Goal: Find specific page/section: Find specific page/section

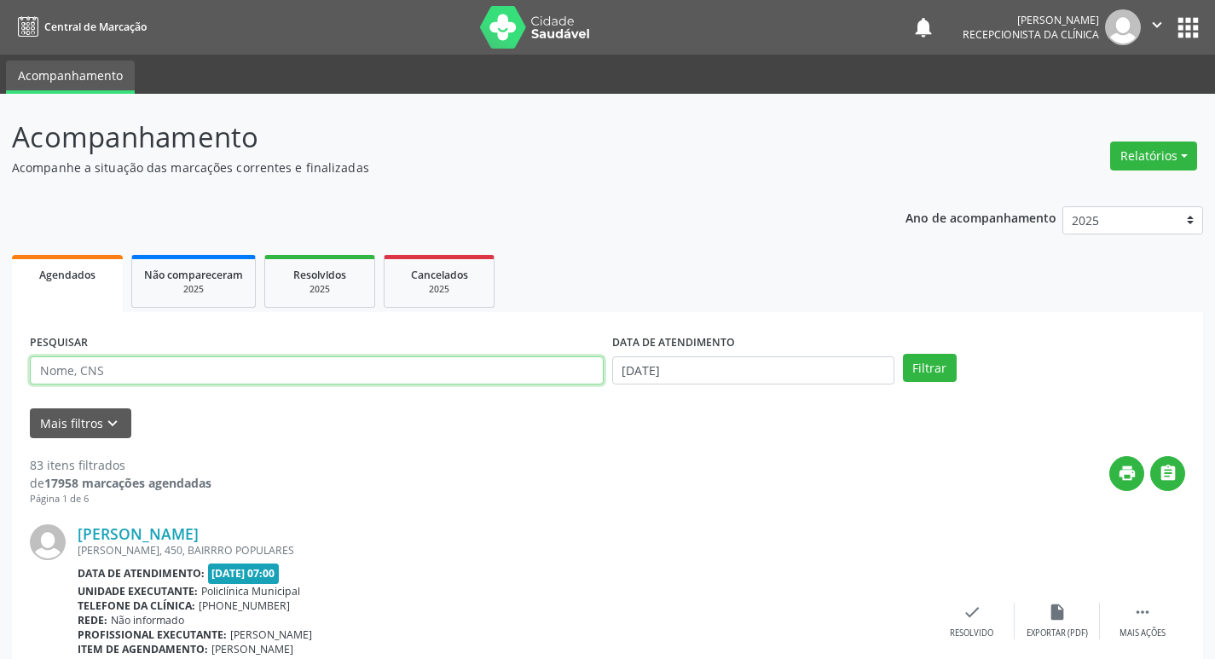
click at [113, 364] on input "text" at bounding box center [317, 370] width 574 height 29
click at [903, 354] on button "Filtrar" at bounding box center [930, 368] width 54 height 29
click at [63, 372] on input "anto" at bounding box center [317, 370] width 574 height 29
click at [903, 354] on button "Filtrar" at bounding box center [930, 368] width 54 height 29
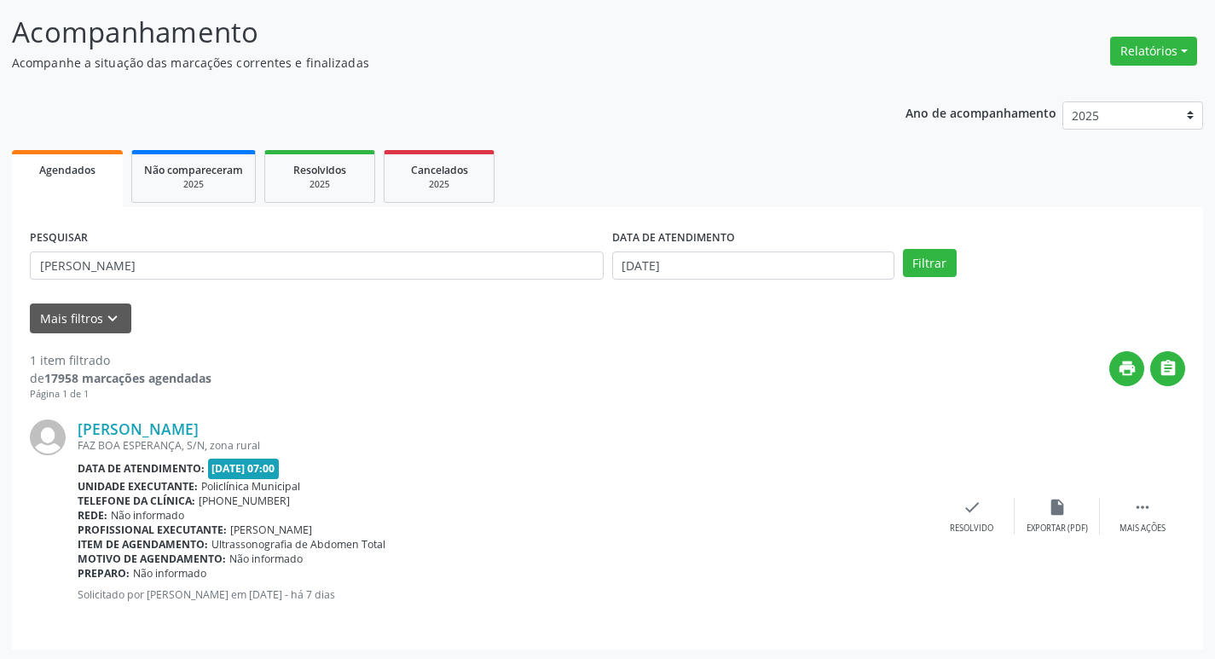
scroll to position [107, 0]
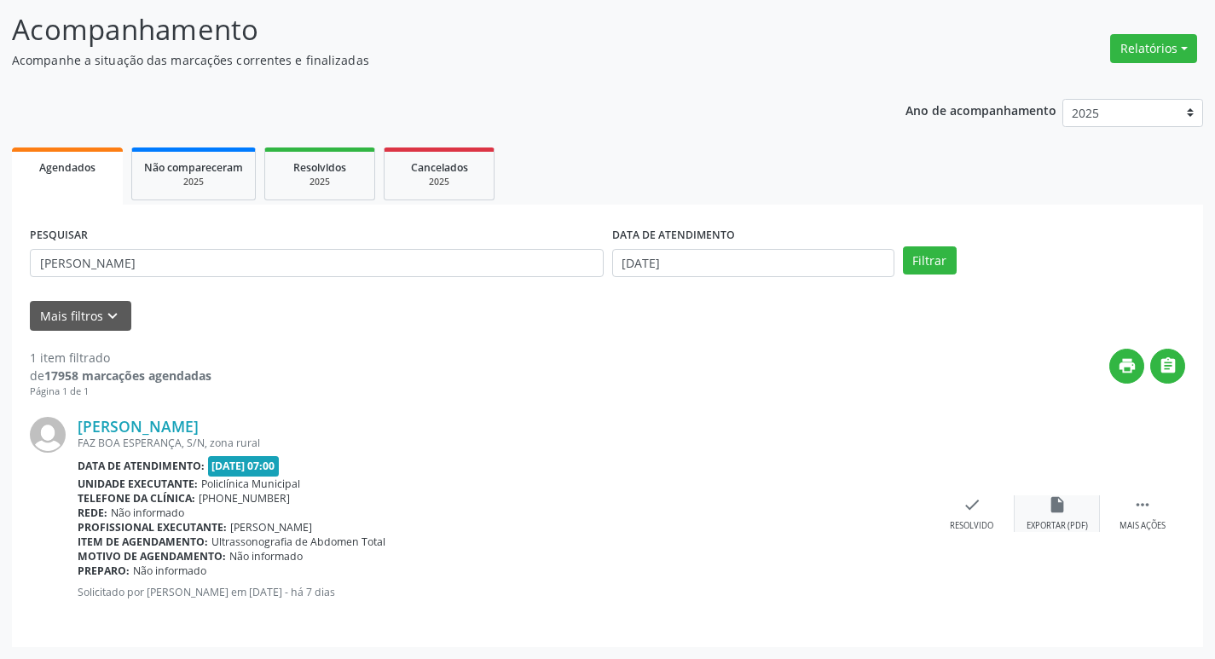
click at [1059, 515] on div "insert_drive_file Exportar (PDF)" at bounding box center [1056, 513] width 85 height 37
click at [1122, 520] on div "Mais ações" at bounding box center [1142, 526] width 46 height 12
click at [890, 516] on div "print Imprimir" at bounding box center [886, 513] width 85 height 37
click at [171, 247] on div "PESQUISAR [PERSON_NAME]" at bounding box center [317, 255] width 582 height 66
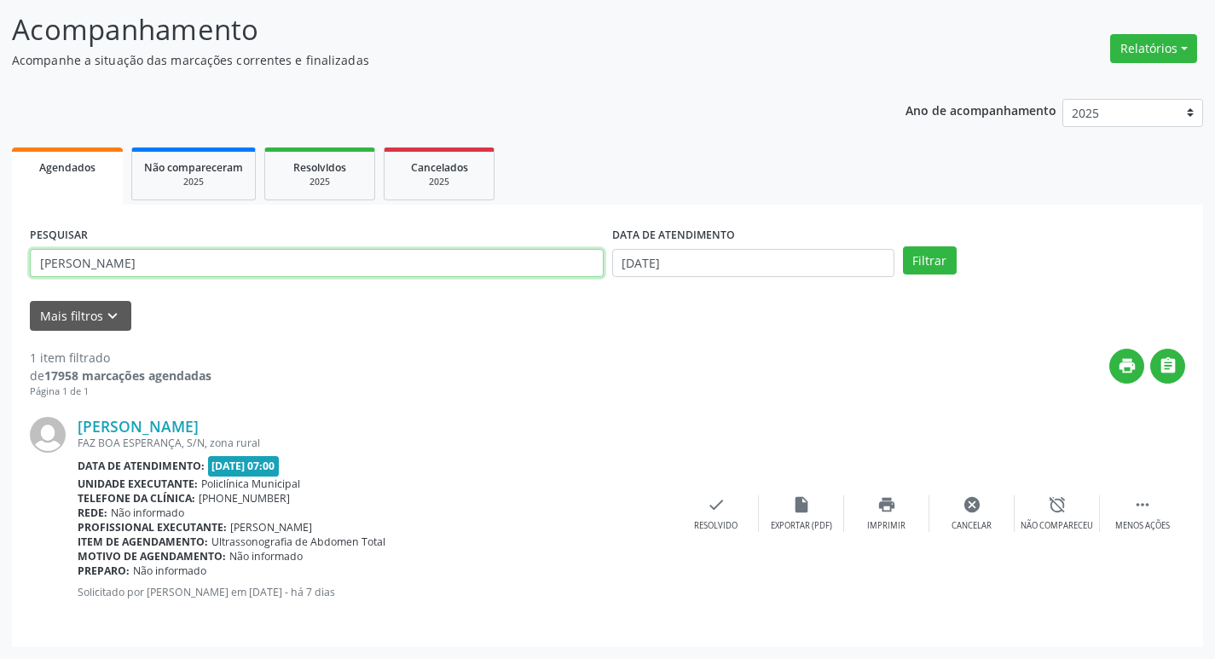
click at [177, 255] on input "[PERSON_NAME]" at bounding box center [317, 263] width 574 height 29
click at [903, 246] on button "Filtrar" at bounding box center [930, 260] width 54 height 29
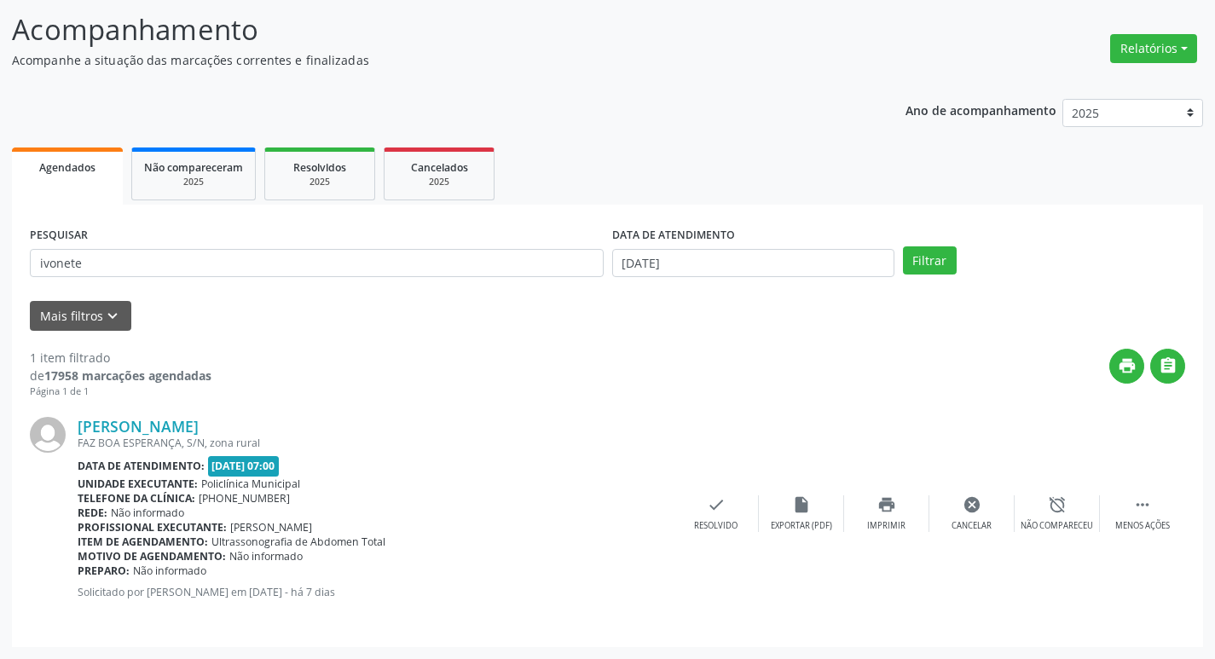
scroll to position [0, 0]
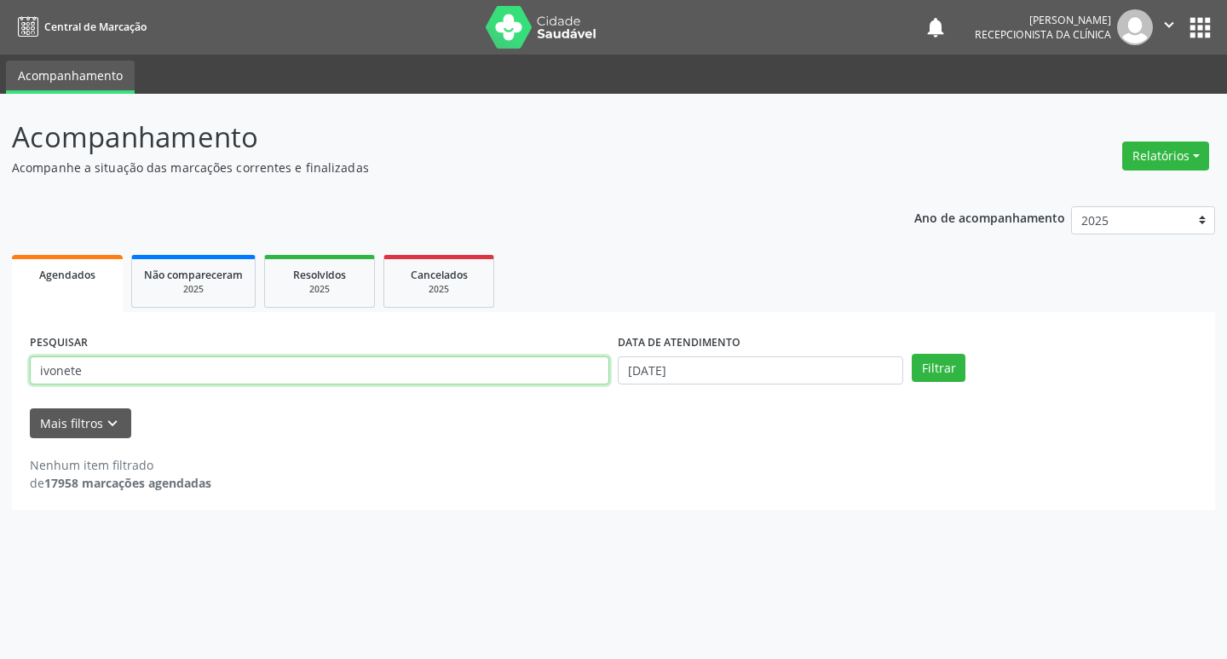
click at [116, 373] on input "ivonete" at bounding box center [320, 370] width 580 height 29
click at [117, 373] on input "ivonete" at bounding box center [320, 370] width 580 height 29
type input "ivonete"
click at [912, 354] on button "Filtrar" at bounding box center [939, 368] width 54 height 29
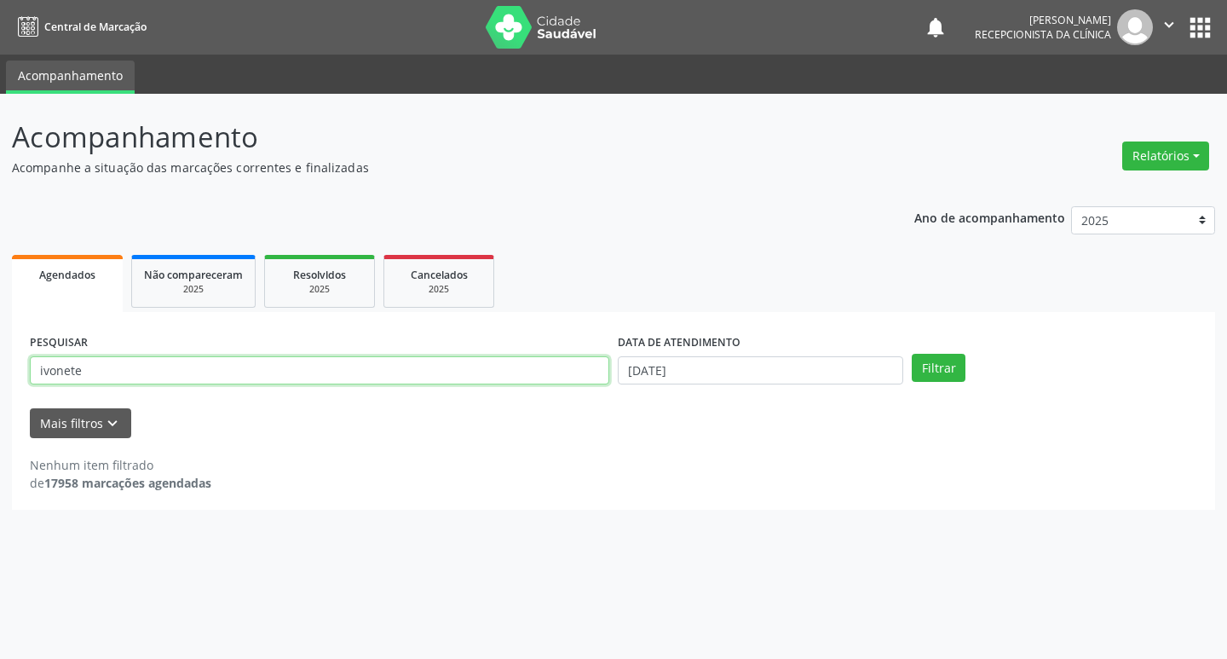
click at [192, 370] on input "ivonete" at bounding box center [320, 370] width 580 height 29
drag, startPoint x: 192, startPoint y: 370, endPoint x: 218, endPoint y: 392, distance: 34.5
click at [211, 379] on input "ivonete" at bounding box center [320, 370] width 580 height 29
click at [218, 394] on div "PESQUISAR ivonete" at bounding box center [320, 363] width 588 height 66
click at [152, 366] on input "ivonete" at bounding box center [320, 370] width 580 height 29
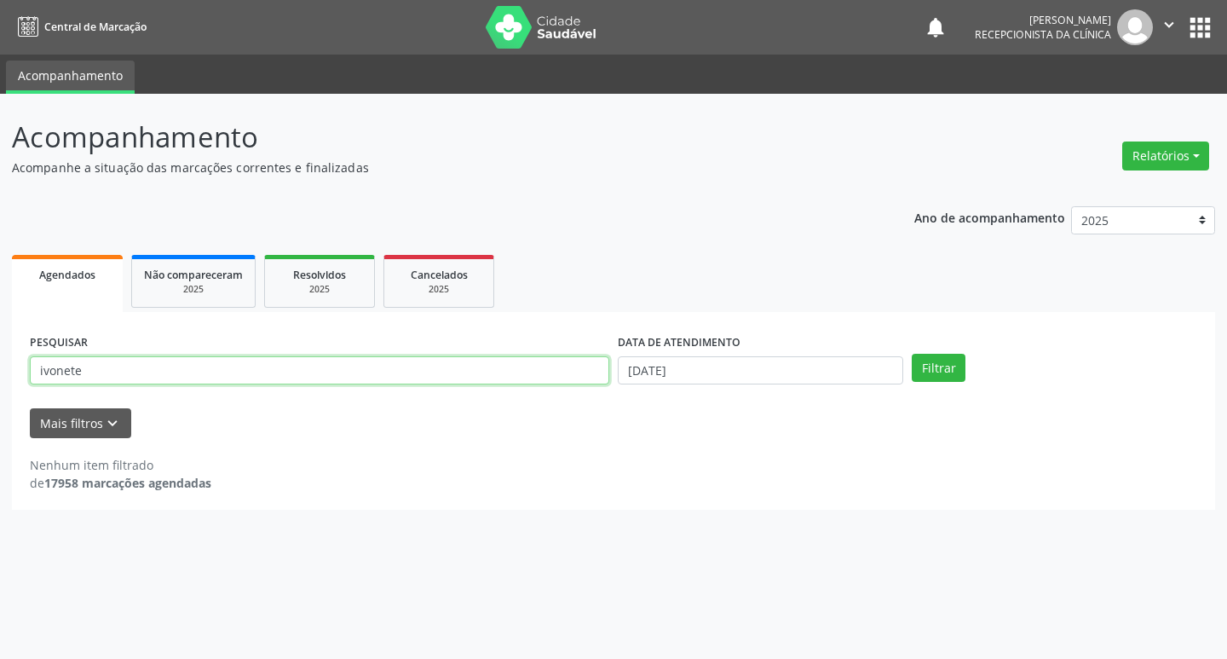
click at [152, 366] on input "ivonete" at bounding box center [320, 370] width 580 height 29
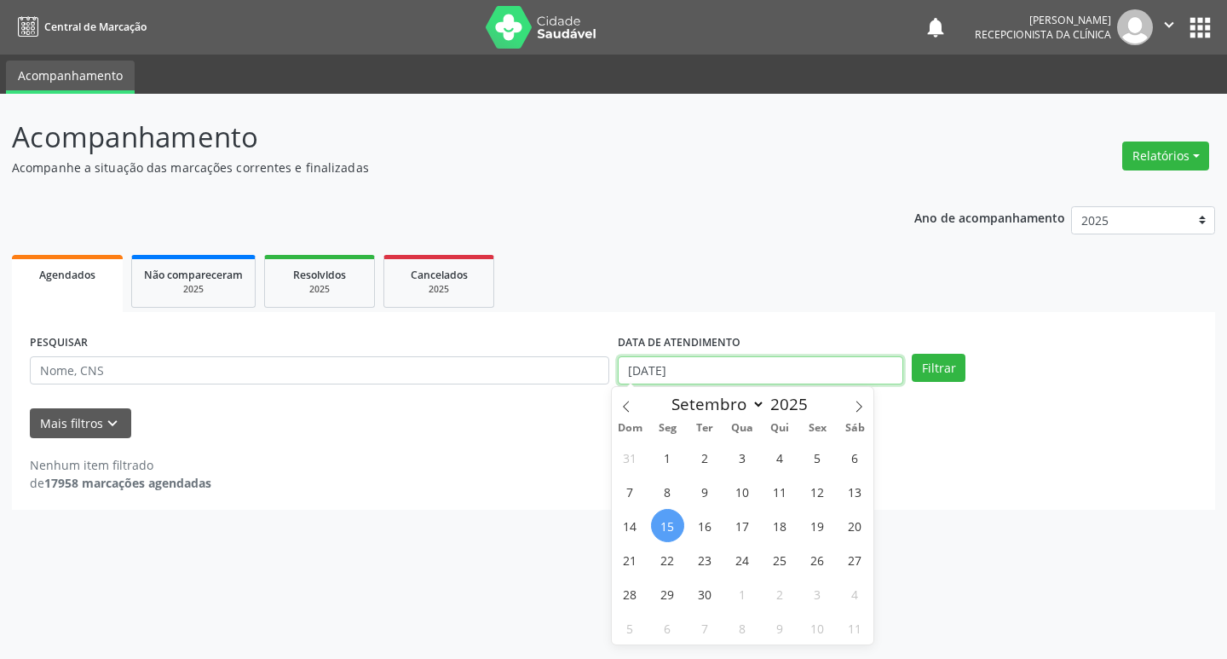
click at [796, 356] on input "[DATE]" at bounding box center [761, 370] width 286 height 29
click at [672, 496] on span "8" at bounding box center [667, 491] width 33 height 33
type input "[DATE]"
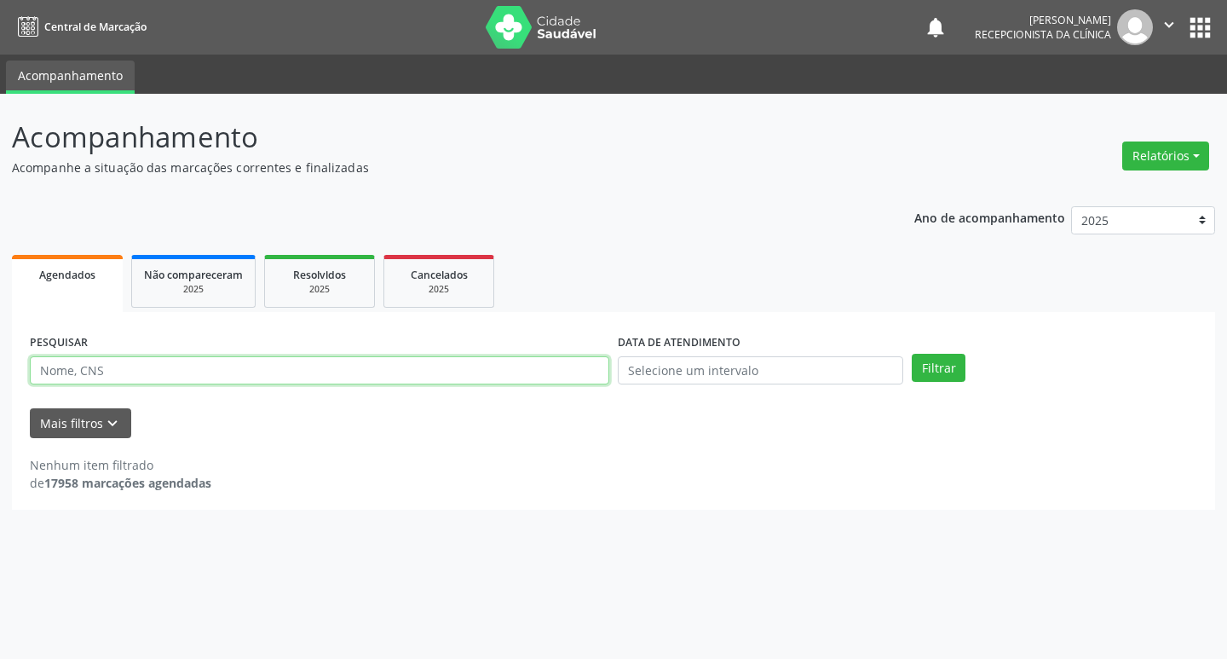
click at [262, 373] on input "text" at bounding box center [320, 370] width 580 height 29
type input "ivonete"
click at [912, 354] on button "Filtrar" at bounding box center [939, 368] width 54 height 29
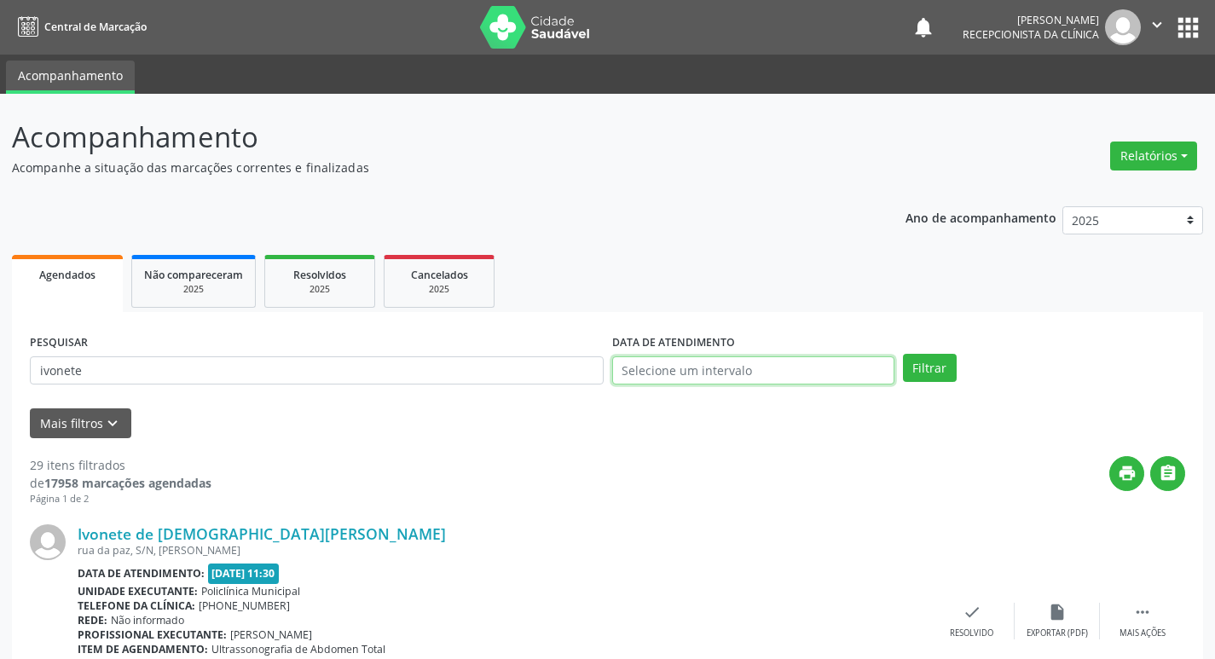
click at [775, 369] on input "text" at bounding box center [753, 370] width 282 height 29
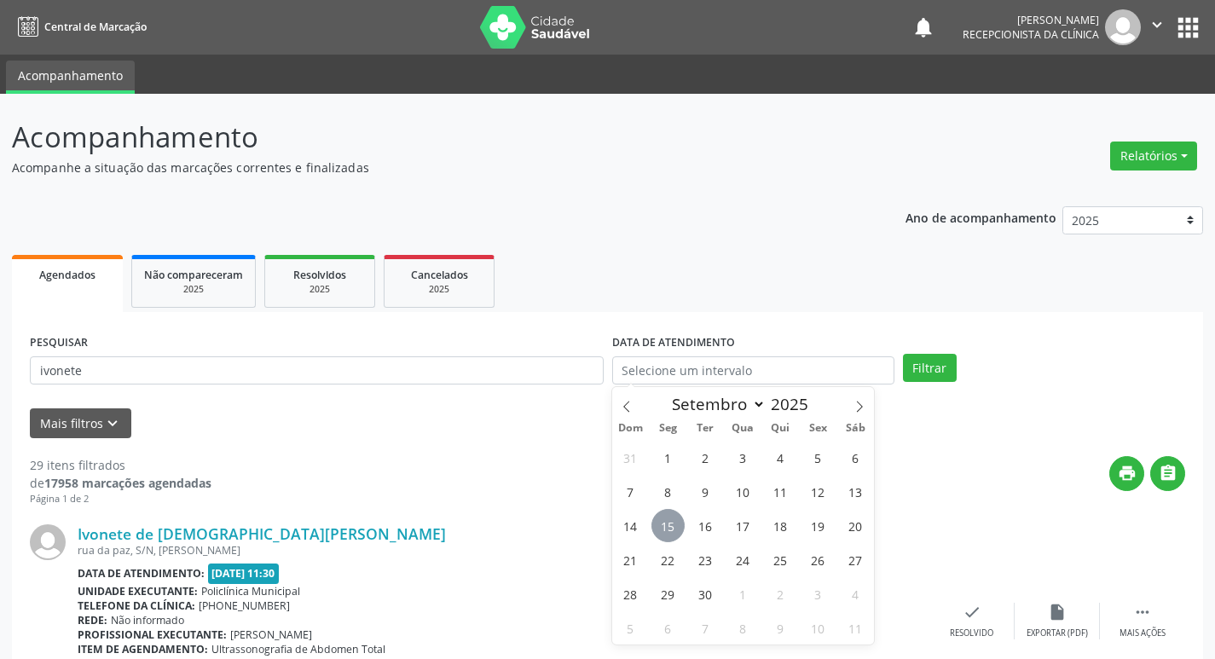
click at [670, 524] on span "15" at bounding box center [667, 525] width 33 height 33
type input "[DATE]"
click at [670, 524] on span "15" at bounding box center [667, 525] width 33 height 33
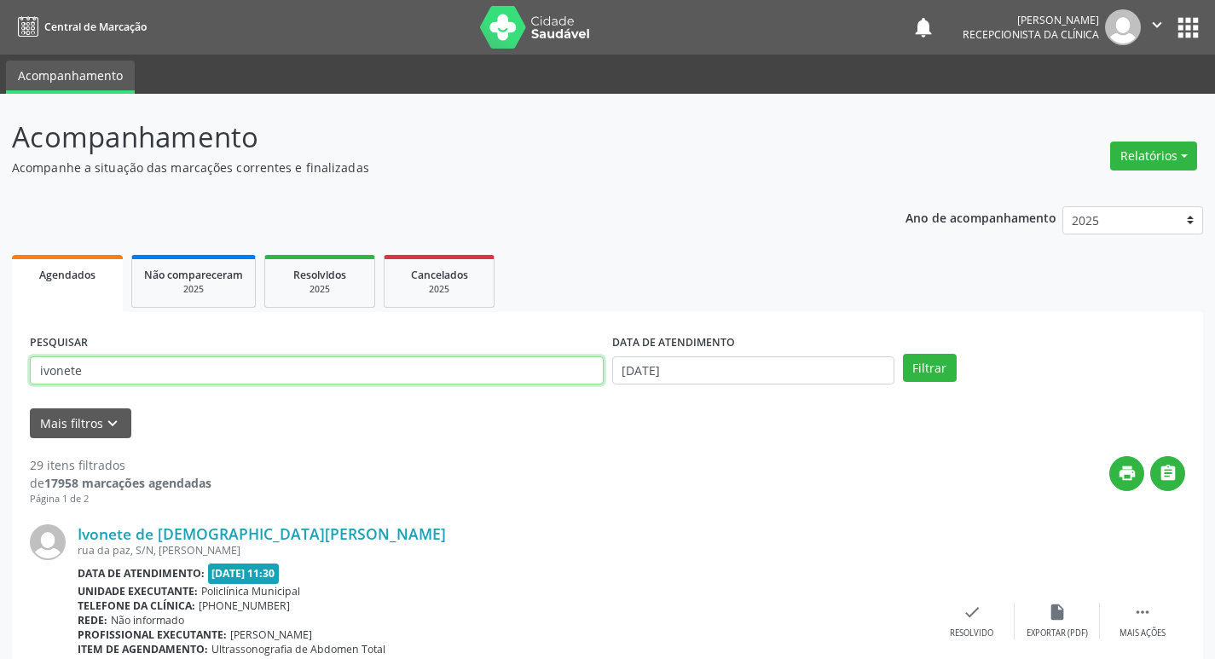
click at [447, 372] on input "ivonete" at bounding box center [317, 370] width 574 height 29
click at [903, 354] on button "Filtrar" at bounding box center [930, 368] width 54 height 29
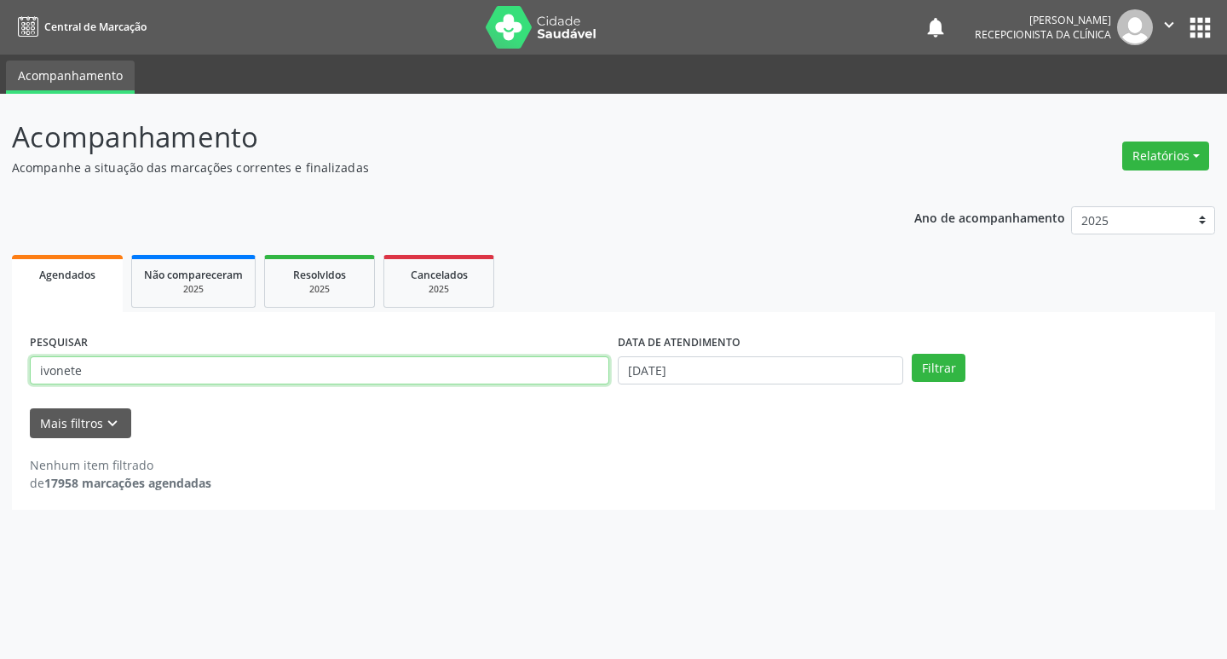
click at [190, 361] on input "ivonete" at bounding box center [320, 370] width 580 height 29
click at [912, 354] on button "Filtrar" at bounding box center [939, 368] width 54 height 29
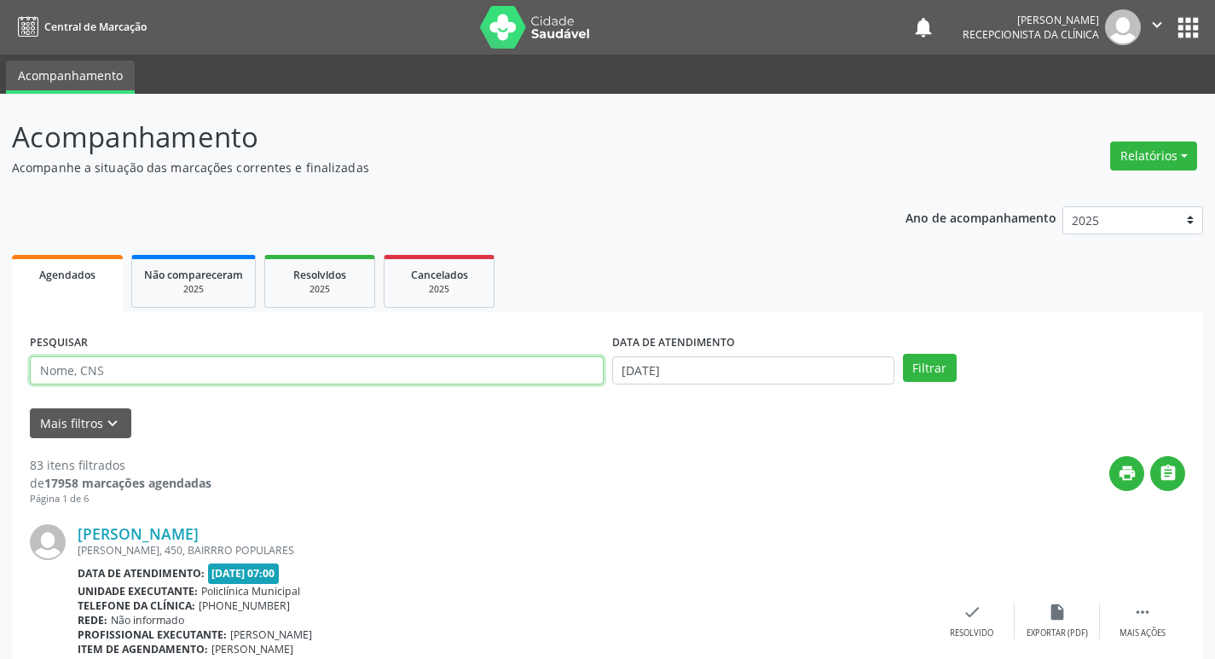
drag, startPoint x: 107, startPoint y: 375, endPoint x: 50, endPoint y: 366, distance: 57.9
click at [50, 366] on input "text" at bounding box center [317, 370] width 574 height 29
click at [49, 369] on input "text" at bounding box center [317, 370] width 574 height 29
type input "edson"
click at [903, 354] on button "Filtrar" at bounding box center [930, 368] width 54 height 29
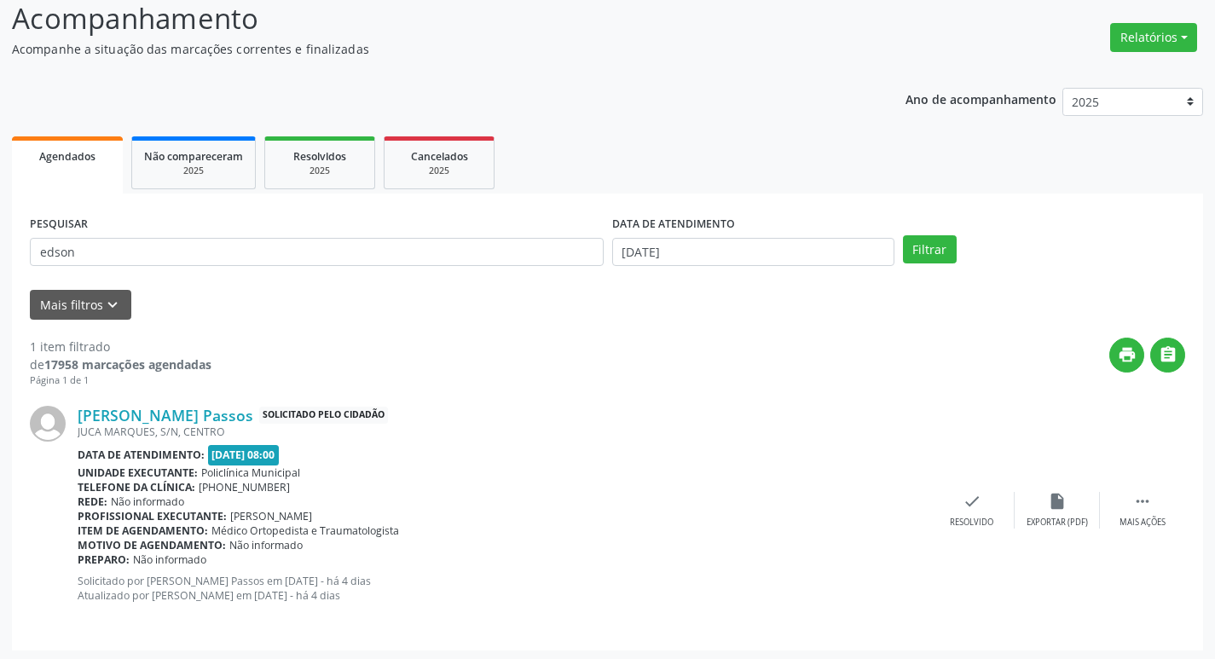
scroll to position [122, 0]
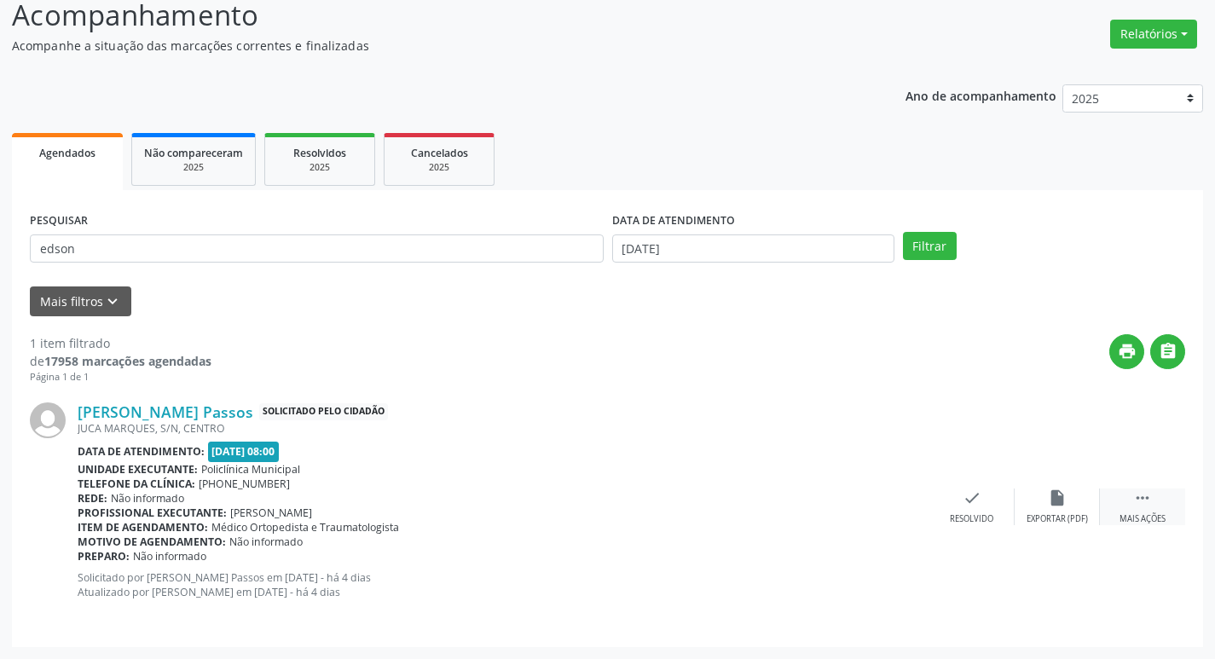
click at [1146, 504] on icon "" at bounding box center [1142, 497] width 19 height 19
click at [894, 502] on icon "print" at bounding box center [886, 497] width 19 height 19
